Goal: Information Seeking & Learning: Learn about a topic

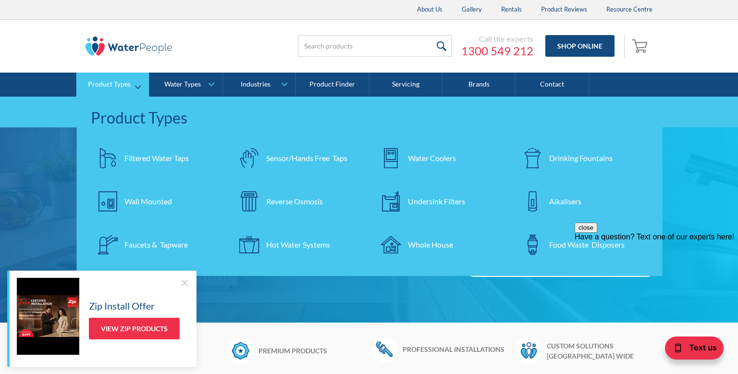
click at [169, 155] on div "Filtered Water Taps" at bounding box center [156, 158] width 64 height 12
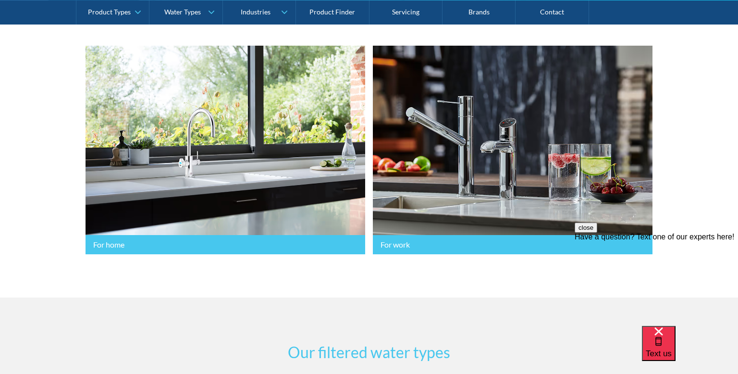
scroll to position [253, 0]
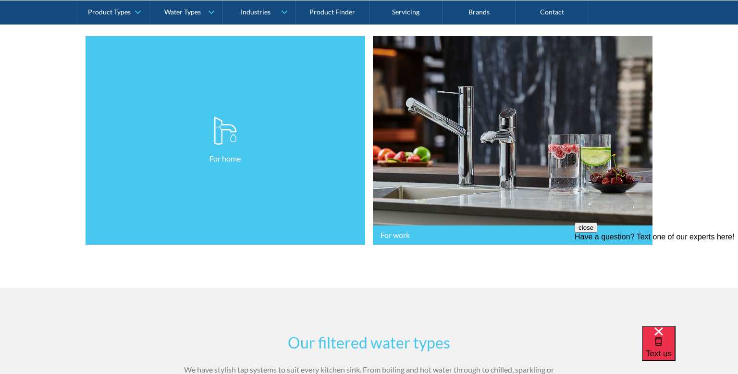
click at [191, 146] on link "For home" at bounding box center [224, 140] width 279 height 209
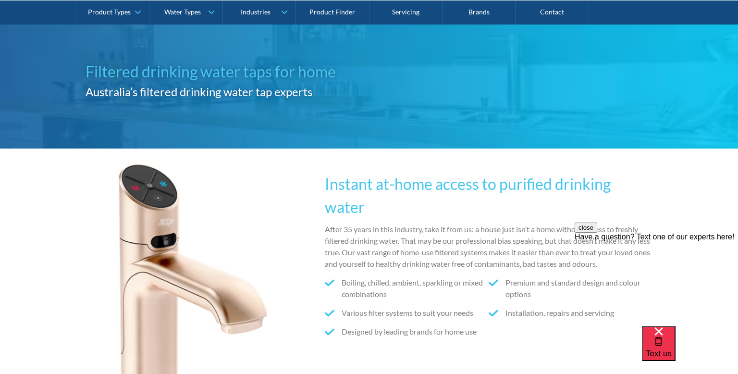
scroll to position [43, 0]
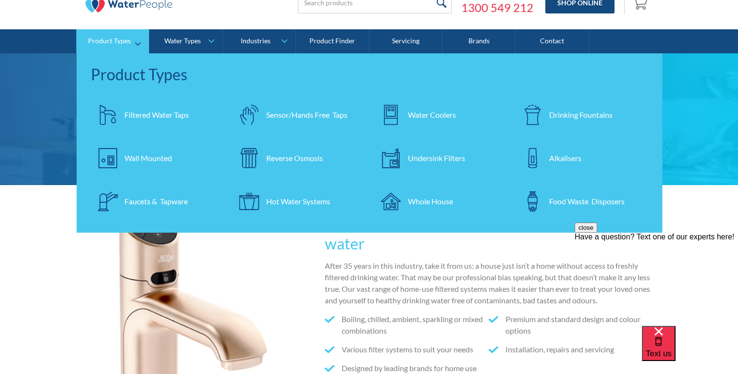
click at [417, 202] on div "Whole House" at bounding box center [430, 201] width 45 height 12
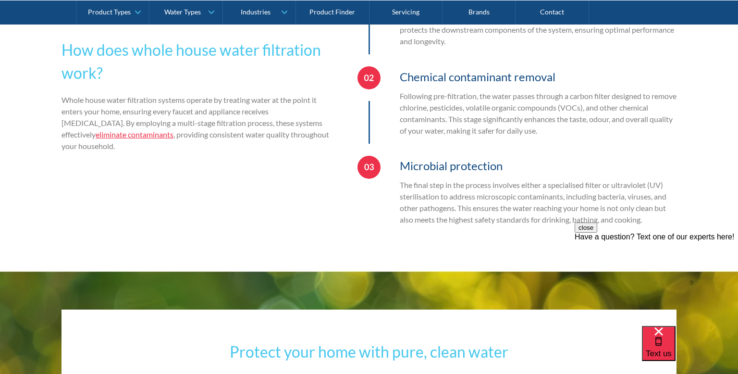
scroll to position [2145, 0]
